Goal: Browse casually: Explore the website without a specific task or goal

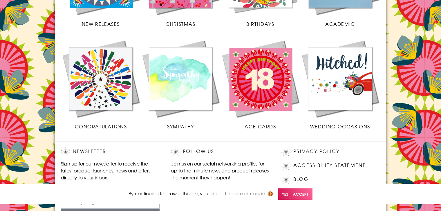
scroll to position [290, 0]
